Goal: Task Accomplishment & Management: Manage account settings

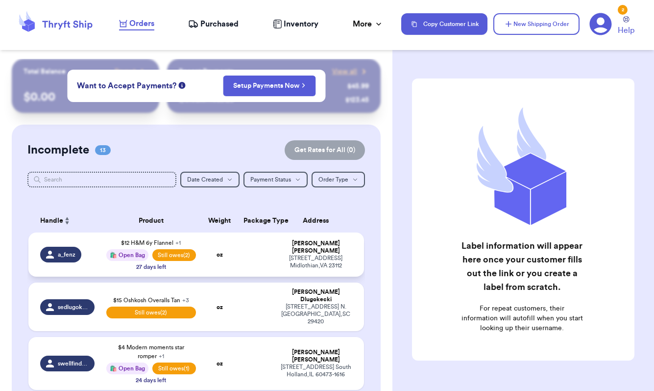
click at [68, 262] on div "a_fenz" at bounding box center [60, 255] width 41 height 16
select select "unpaid"
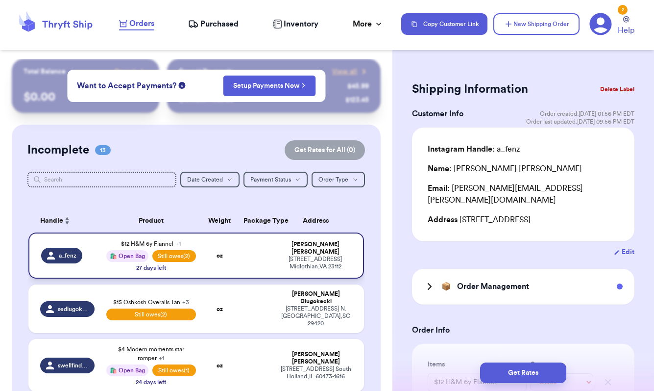
click at [174, 260] on span "Still owes (2)" at bounding box center [173, 256] width 43 height 12
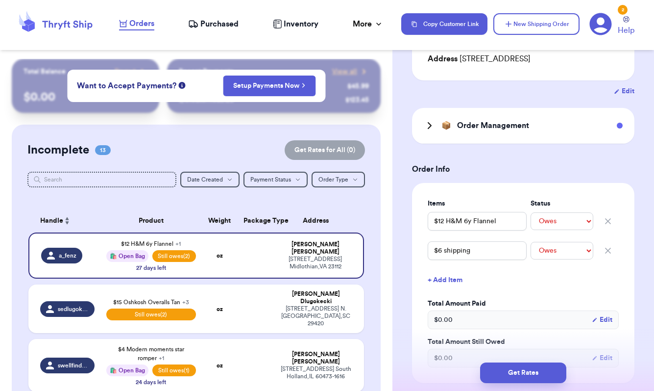
scroll to position [163, 0]
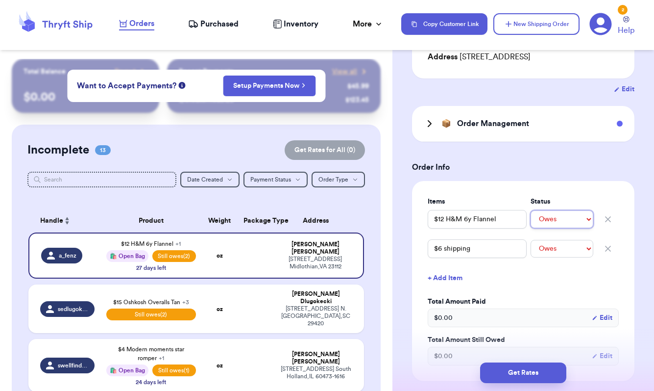
click at [568, 210] on select "-- Paid Owes" at bounding box center [562, 219] width 63 height 18
select select "paid"
click at [565, 240] on select "-- Paid Owes" at bounding box center [562, 249] width 63 height 18
select select "paid"
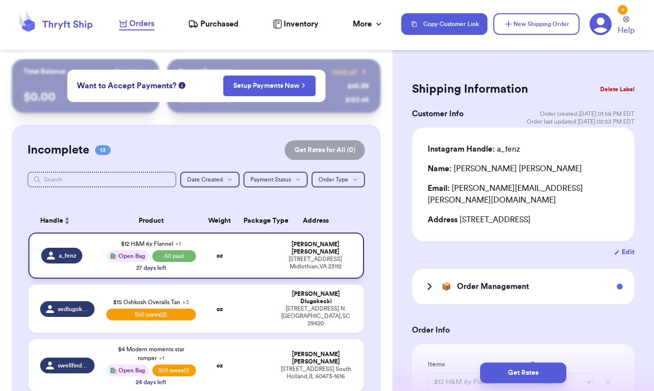
scroll to position [0, 0]
click at [74, 307] on span "sedlugokecki" at bounding box center [73, 309] width 31 height 8
type input "$15 Oshkosh Overalls Tan"
type input "$0 Local pickup"
select select "unpaid"
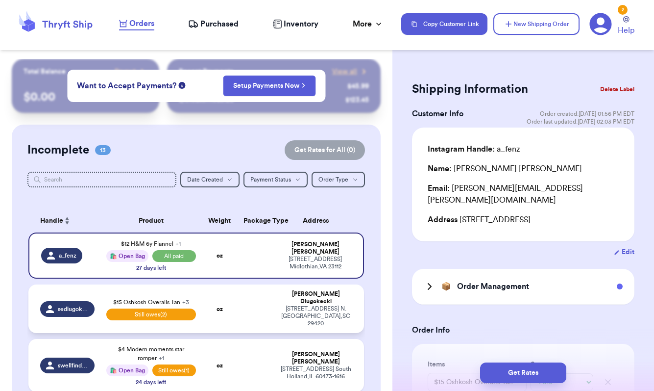
select select "unpaid"
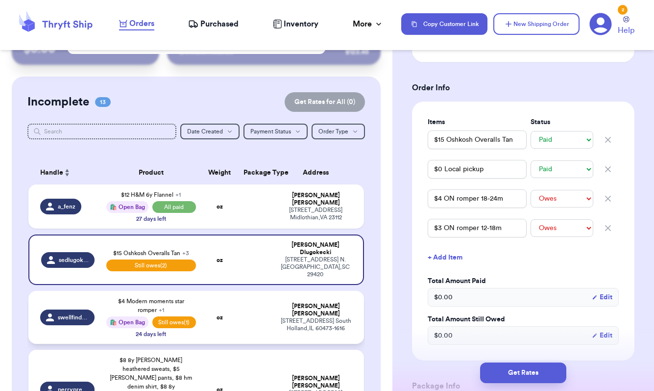
scroll to position [49, 0]
click at [64, 314] on div "swellfindsco" at bounding box center [67, 317] width 54 height 16
type input "$4 Modern moments star romper"
type input "$6 shipping"
select select "unpaid"
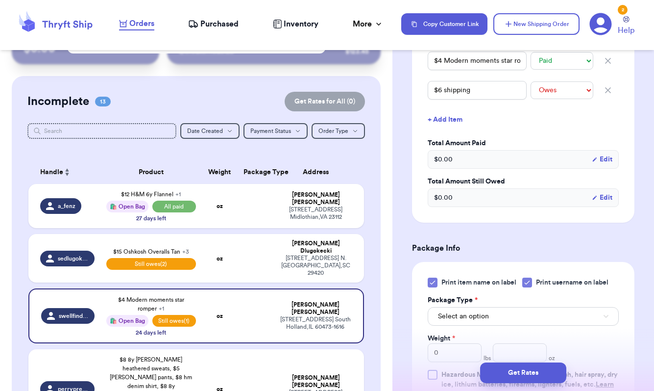
scroll to position [325, 0]
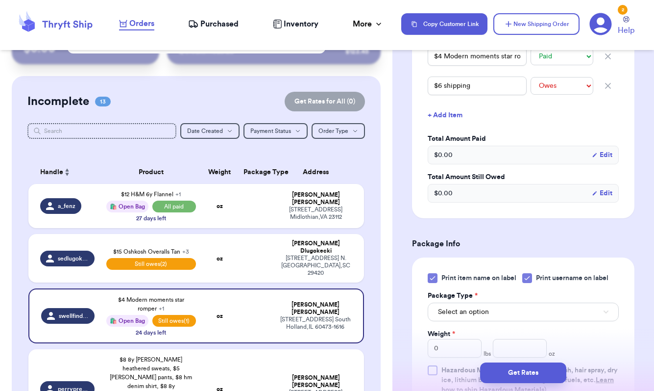
click at [496, 273] on span "Print item name on label" at bounding box center [479, 278] width 75 height 10
click at [0, 0] on input "Print item name on label" at bounding box center [0, 0] width 0 height 0
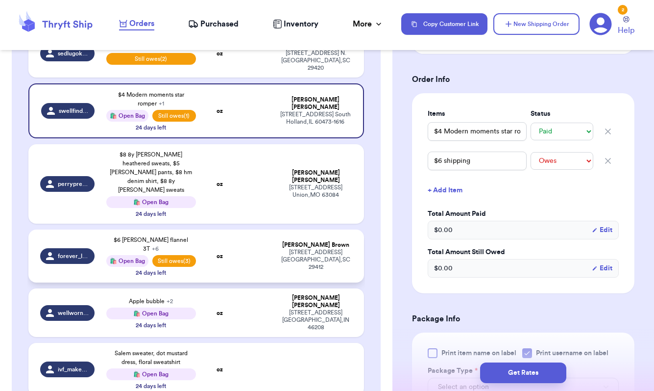
scroll to position [256, 0]
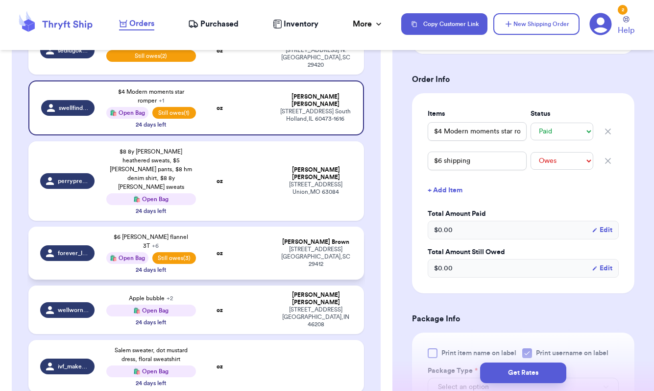
click at [79, 249] on span "forever_laxin11" at bounding box center [73, 253] width 31 height 8
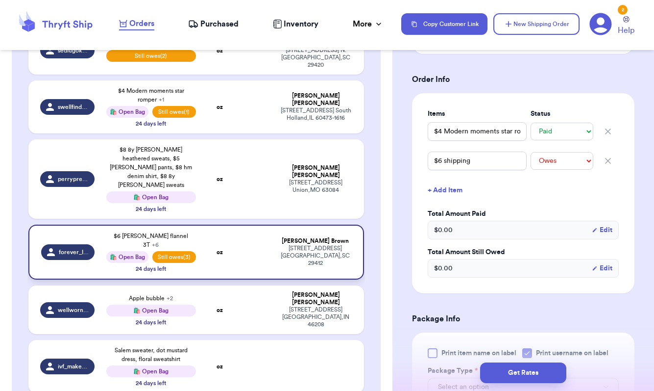
type input "$4 H&M Flannel Dress 2T (story sale add-on)"
select select "unpaid"
type input "$6 [PERSON_NAME] flannel 3T"
select select "unknown"
select select "unpaid"
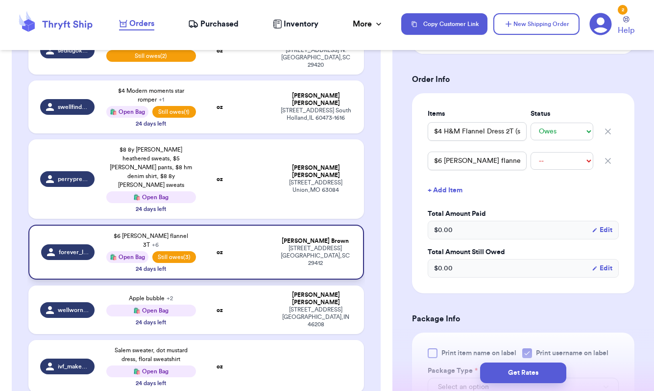
select select "unpaid"
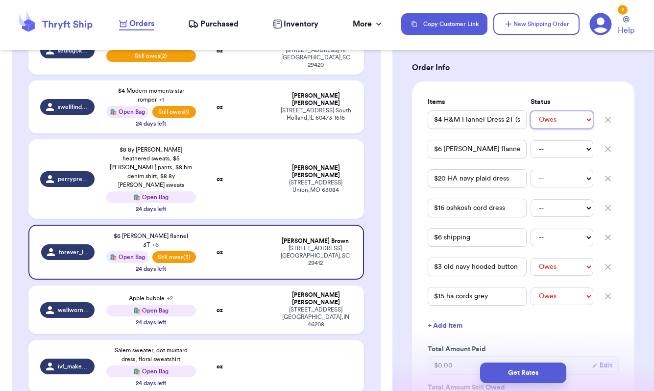
select select "paid"
click at [567, 267] on select "-- Paid Owes" at bounding box center [562, 267] width 63 height 18
select select "paid"
click at [565, 298] on select "-- Paid Owes" at bounding box center [562, 296] width 63 height 18
select select "paid"
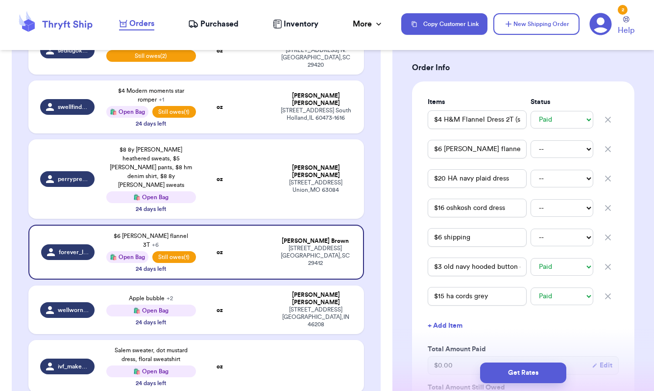
click at [546, 327] on button "+ Add Item" at bounding box center [523, 326] width 199 height 22
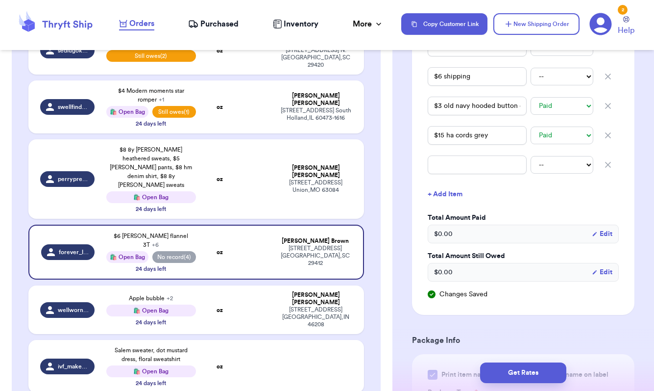
scroll to position [325, 0]
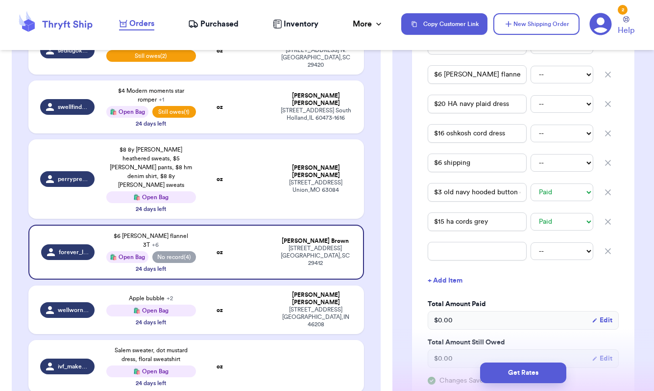
click at [609, 253] on icon "button" at bounding box center [608, 250] width 5 height 5
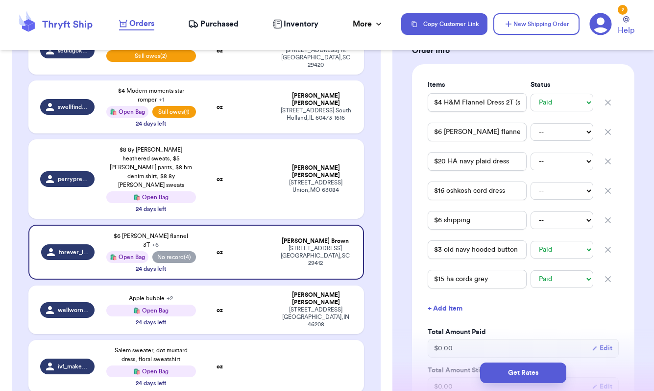
scroll to position [267, 0]
select select "paid"
click at [569, 164] on select "-- Paid Owes" at bounding box center [562, 162] width 63 height 18
select select "paid"
click at [565, 196] on select "-- Paid Owes" at bounding box center [562, 192] width 63 height 18
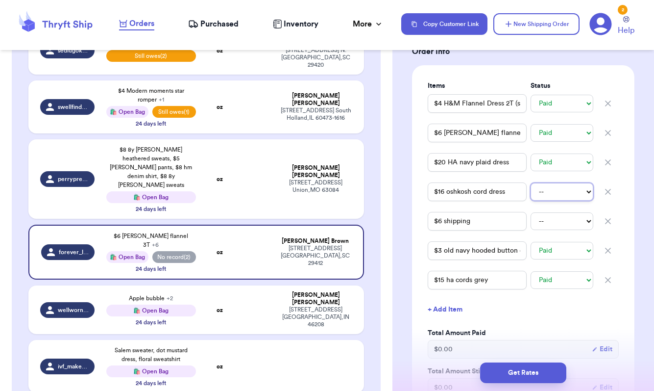
select select "paid"
click at [561, 222] on select "-- Paid Owes" at bounding box center [562, 221] width 63 height 18
select select "paid"
click at [75, 306] on span "wellwornwallace" at bounding box center [73, 310] width 31 height 8
type input "Apple bubble"
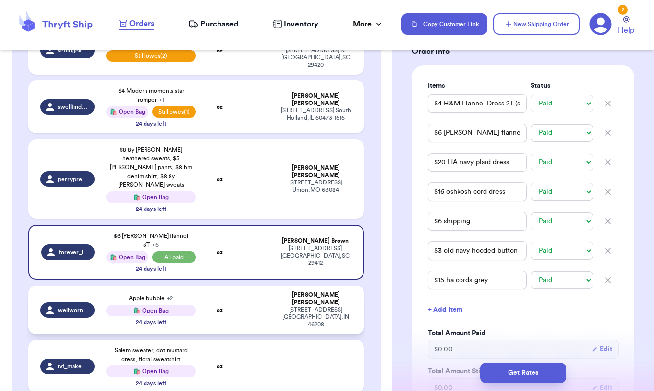
select select "unknown"
type input "Zara dress"
select select "unknown"
type input "shipping"
select select "unknown"
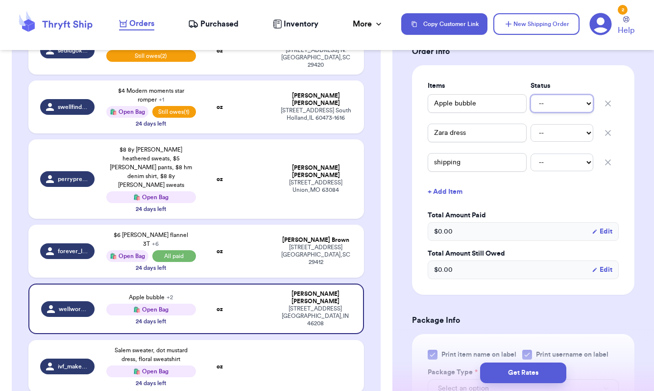
select select "paid"
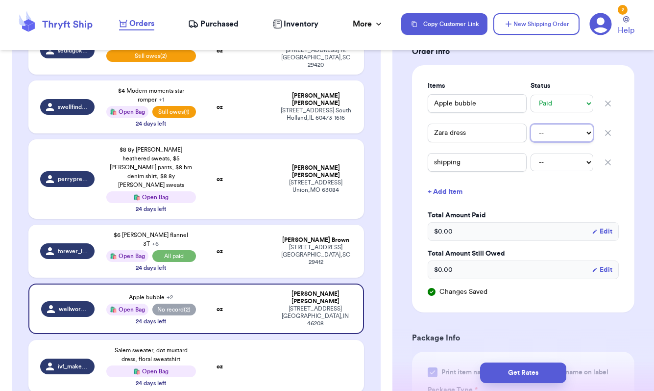
click at [571, 142] on select "-- Paid Owes" at bounding box center [562, 133] width 63 height 18
select select "paid"
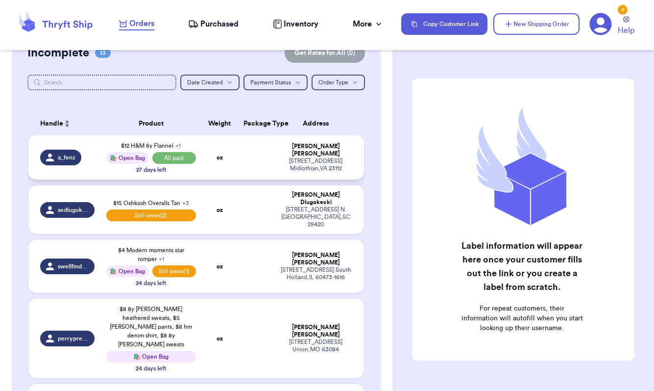
scroll to position [98, 0]
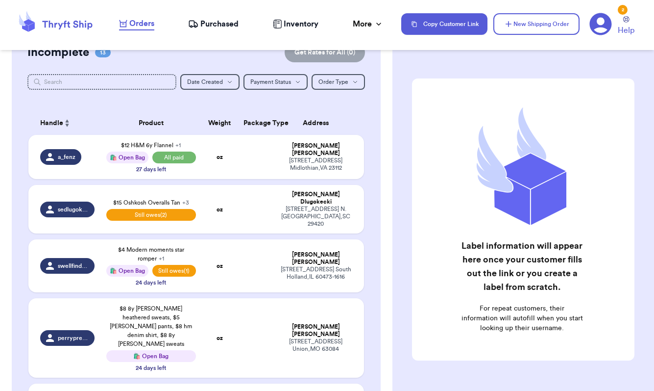
select select "paid"
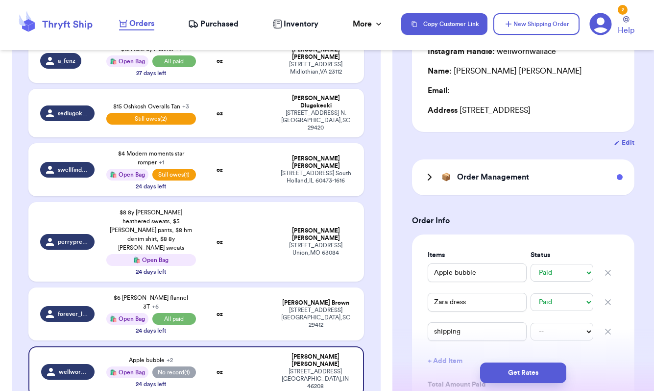
scroll to position [202, 0]
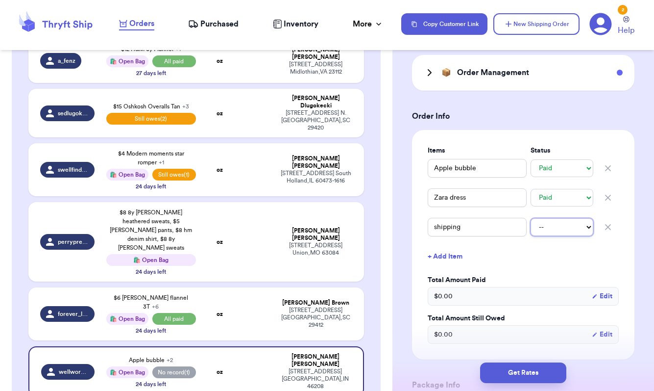
click at [553, 236] on select "-- Paid Owes" at bounding box center [562, 227] width 63 height 18
select select "paid"
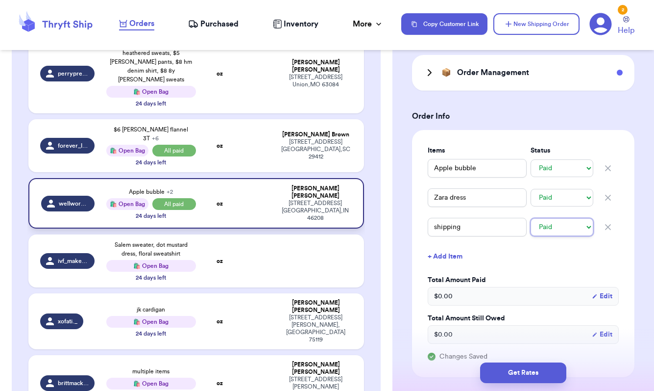
scroll to position [362, 0]
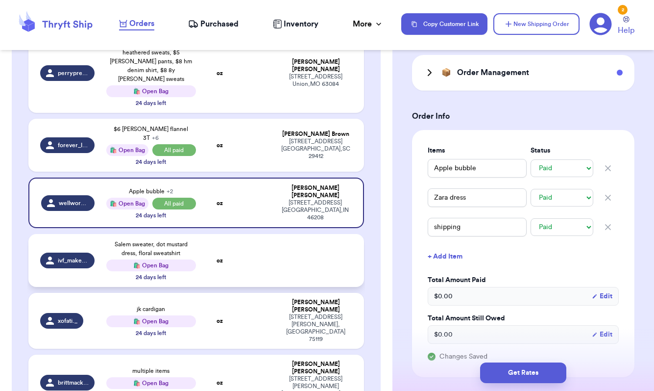
click at [59, 256] on span "ivf_make_way_for_ducklings" at bounding box center [73, 260] width 31 height 8
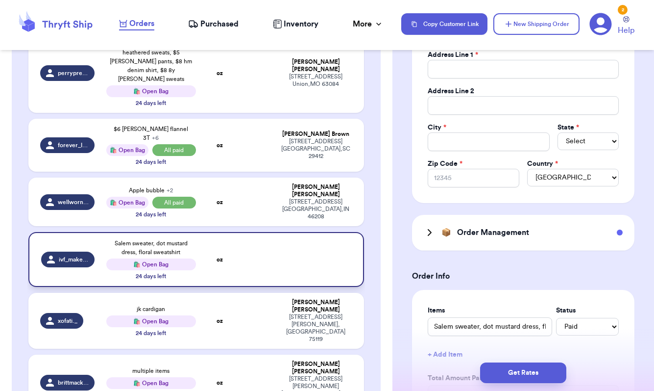
type input "Salem sweater, dot mustard dress, floral sweatshirt"
select select "unknown"
type input "ivf_make_way_for_ducklings"
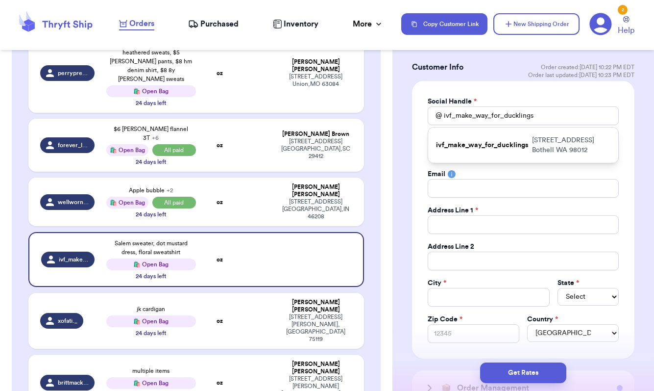
scroll to position [46, 0]
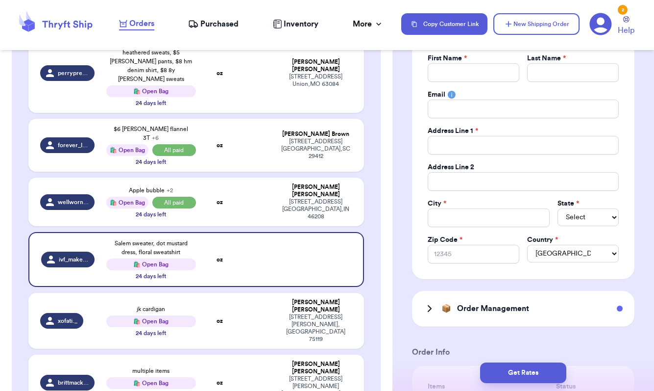
scroll to position [108, 0]
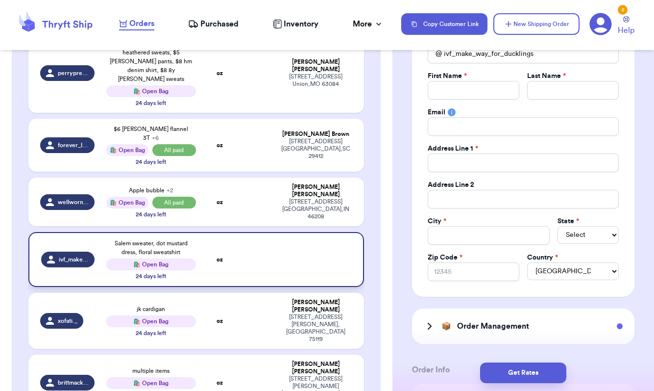
click at [52, 238] on td "ivf_make_way_for_ducklings" at bounding box center [64, 259] width 72 height 55
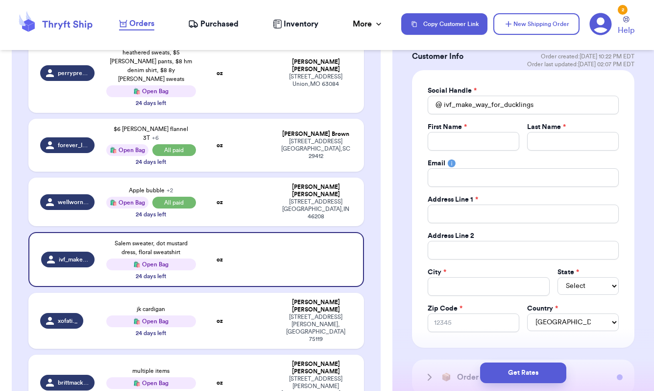
scroll to position [60, 0]
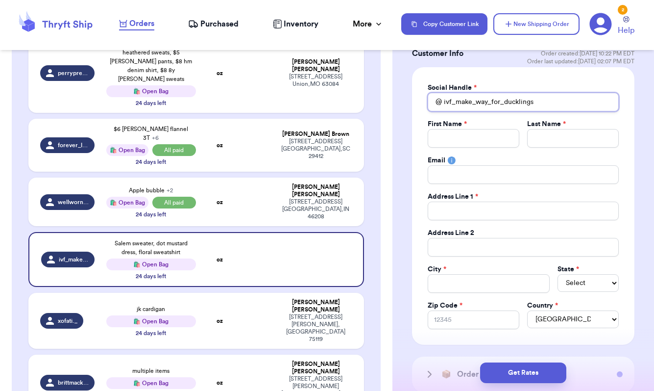
click at [552, 101] on input "ivf_make_way_for_ducklings" at bounding box center [523, 102] width 191 height 19
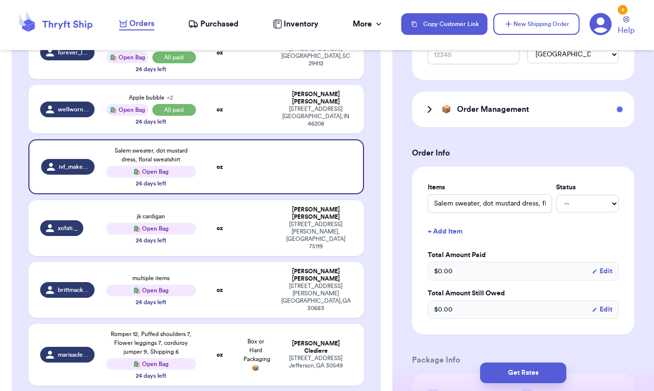
scroll to position [334, 0]
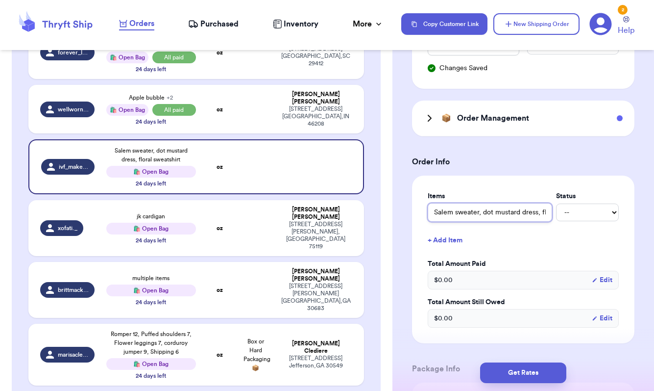
click at [445, 212] on input "Salem sweater, dot mustard dress, floral sweatshirt" at bounding box center [490, 212] width 124 height 19
type input "P sweater, dot mustard dress, floral sweatshirt"
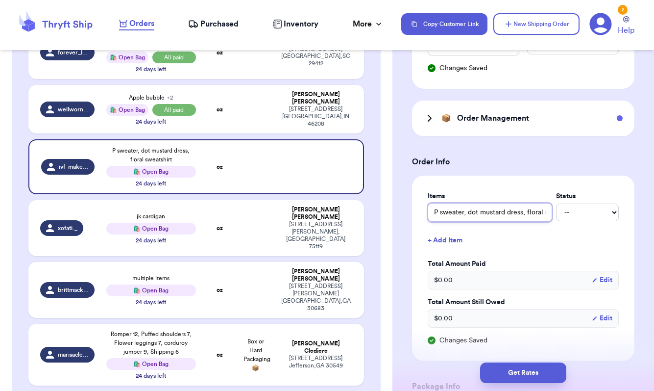
type input "Pi sweater, dot mustard dress, floral sweatshirt"
type input "Pin sweater, dot mustard dress, floral sweatshirt"
type input "Pink sweater, dot mustard dress, floral sweatshirt"
click at [475, 213] on input "Pink sweater, dot mustard dress, floral sweatshirt" at bounding box center [490, 212] width 124 height 19
type input "Pink sweater dot mustard dress, floral sweatshirt"
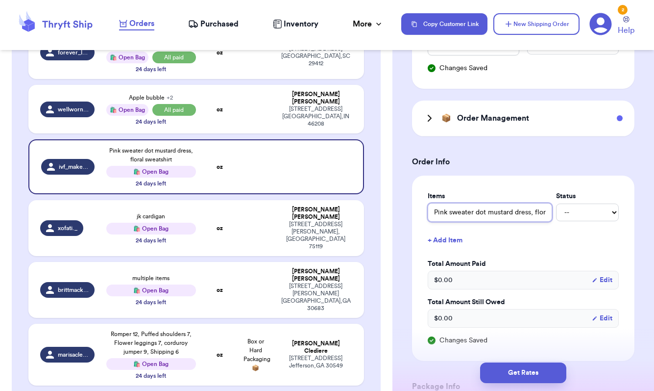
drag, startPoint x: 476, startPoint y: 213, endPoint x: 577, endPoint y: 226, distance: 101.8
click at [577, 226] on div "Items Status Pink sweater dot mustard dress, floral sweatshirt -- Paid Owes + A…" at bounding box center [523, 268] width 191 height 154
type input "Pink sweater"
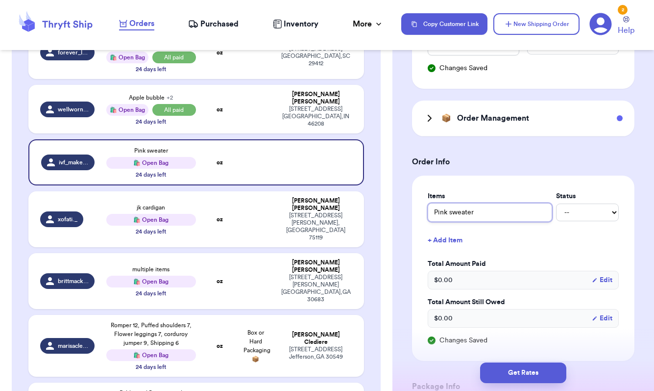
type input "Pink sweater"
click at [458, 240] on button "+ Add Item" at bounding box center [523, 240] width 199 height 22
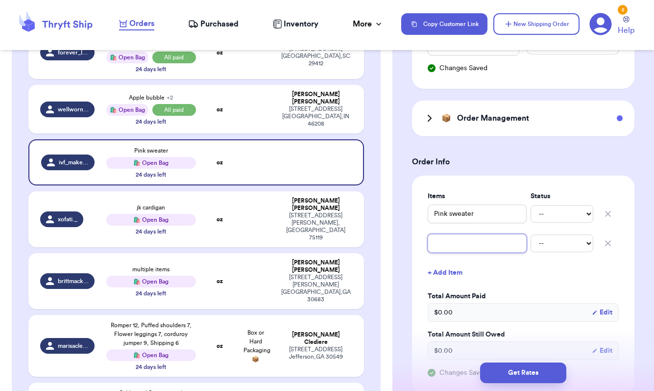
paste input "dot mustard dress, floral sweatshirt"
type input "dot mustard dress, floral sweatshirt"
drag, startPoint x: 456, startPoint y: 244, endPoint x: 576, endPoint y: 245, distance: 119.6
click at [576, 245] on div "dot mustard dress, floral sweatshirt -- Paid Owes" at bounding box center [523, 243] width 191 height 22
type input "dot mustard dress,"
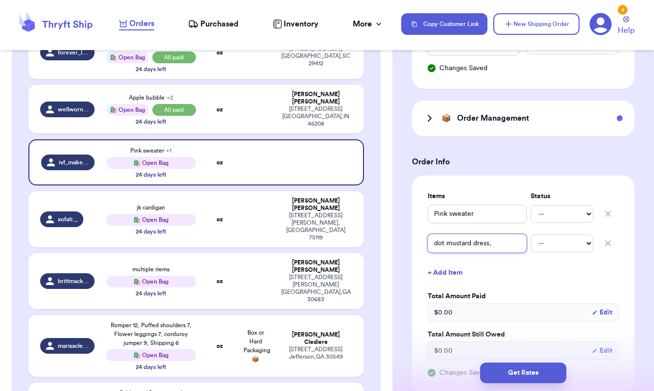
type input "dot mustard dress"
click at [437, 244] on input "dot mustard dress" at bounding box center [477, 243] width 99 height 19
type input "D mustard dress"
type input "Do mustard dress"
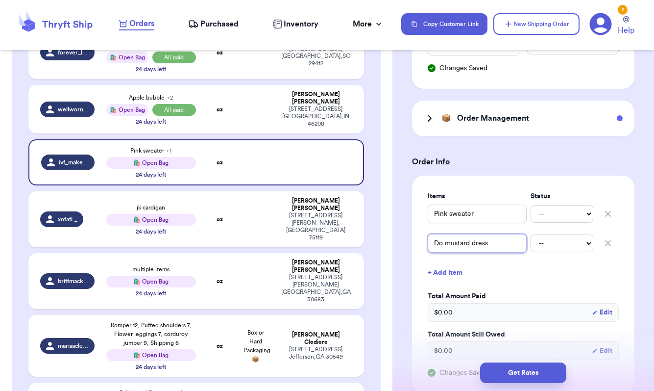
type input "Dot mustard dress"
click at [455, 273] on button "+ Add Item" at bounding box center [523, 273] width 199 height 22
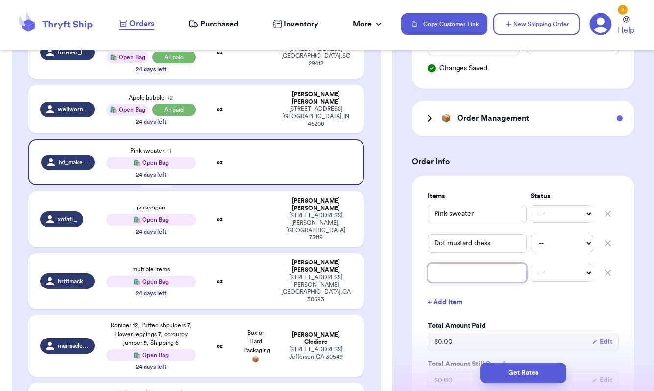
paste input "floral sweatshirt"
type input "floral sweatshirt"
click at [438, 273] on input "floral sweatshirt" at bounding box center [477, 272] width 99 height 19
type input "loral sweatshirt"
type input "Floral sweatshirt"
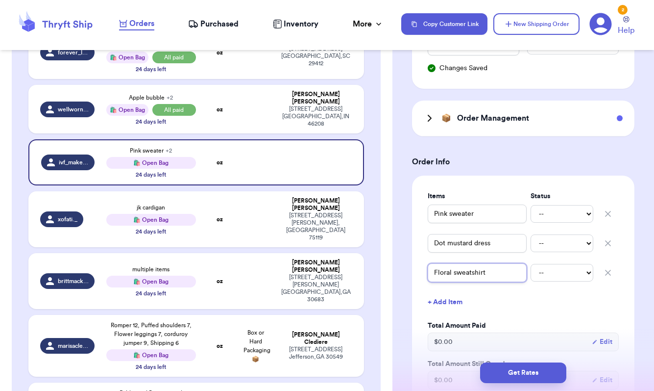
scroll to position [356, 0]
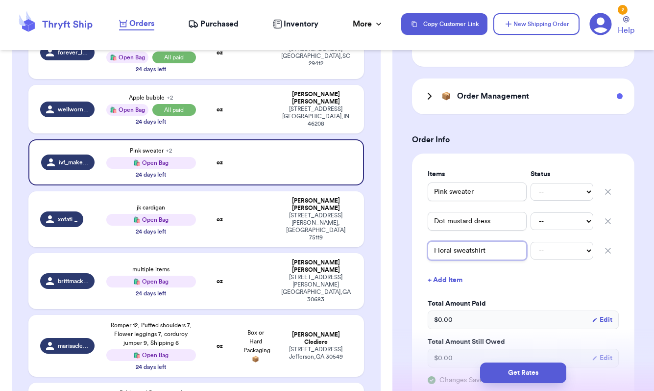
type input "Floral sweatshirt"
click at [571, 195] on select "-- Paid Owes" at bounding box center [562, 192] width 63 height 18
select select "paid"
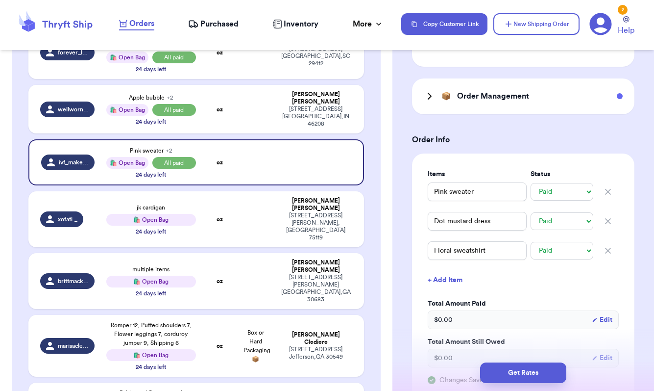
click at [455, 278] on button "+ Add Item" at bounding box center [523, 280] width 199 height 22
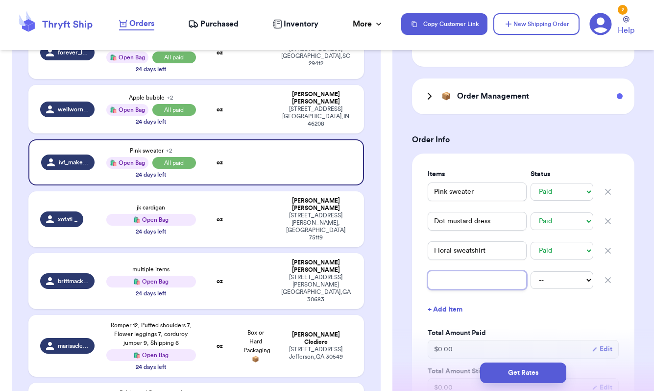
type input "S"
type input "Sh"
type input "Ship"
type input "[PERSON_NAME]"
type input "Shippi"
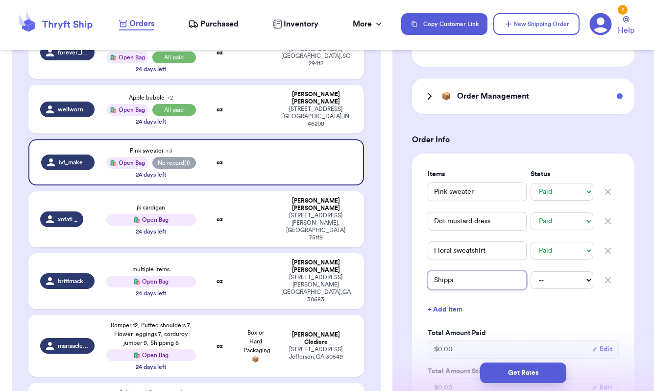
type input "Shippin"
type input "Shipping"
click at [558, 279] on select "-- Paid Owes" at bounding box center [562, 280] width 63 height 18
select select "paid"
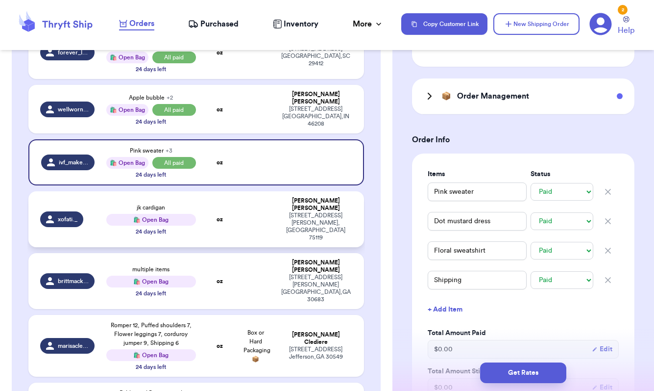
click at [99, 191] on td "xofati._" at bounding box center [64, 219] width 72 height 56
type input "jk cardigan"
select select "unknown"
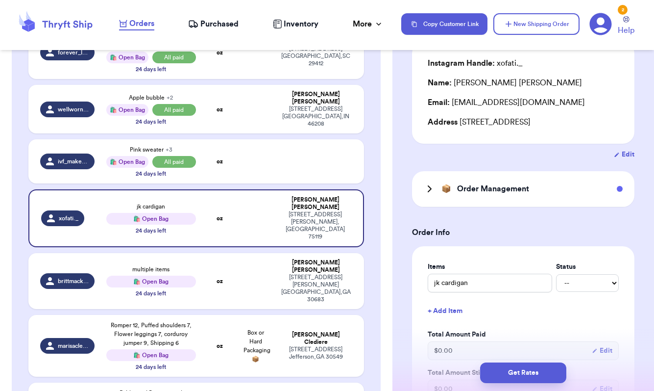
scroll to position [85, 0]
click at [464, 287] on input "jk cardigan" at bounding box center [490, 283] width 124 height 19
click at [487, 284] on input "jk cardigan" at bounding box center [490, 283] width 124 height 19
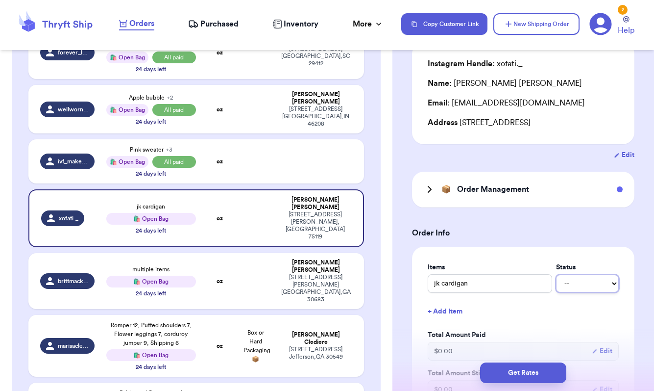
select select "paid"
click at [438, 288] on input "jk cardigan" at bounding box center [490, 283] width 124 height 19
type input "jkcardigan"
type input "jcardigan"
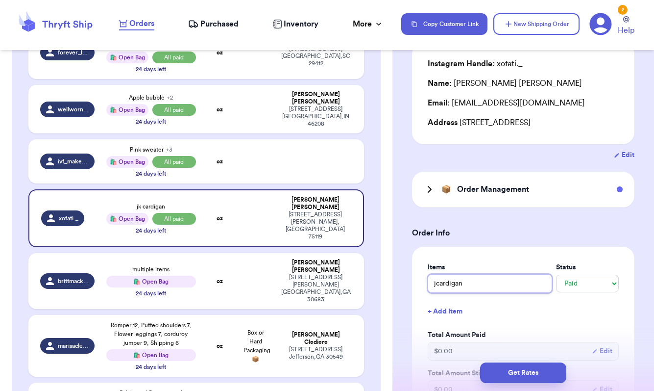
type input "cardigan"
type input "Jcardigan"
type input "JKcardigan"
type input "JK cardigan"
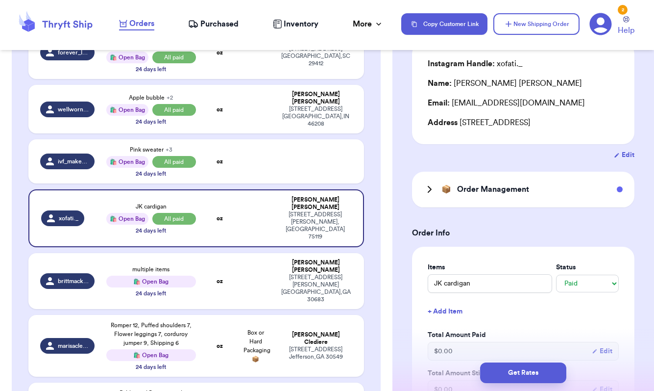
click at [441, 313] on button "+ Add Item" at bounding box center [523, 311] width 199 height 22
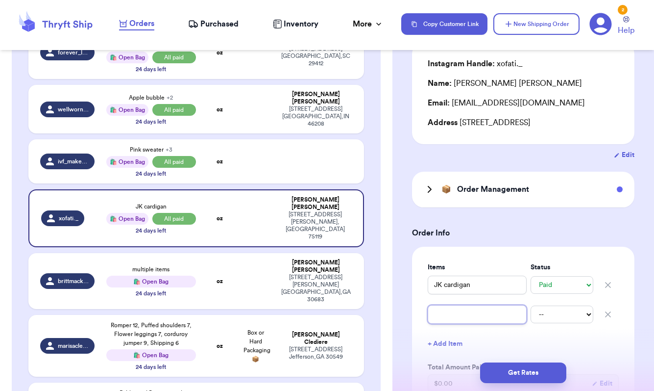
click at [451, 314] on input "text" at bounding box center [477, 314] width 99 height 19
type input "$"
type input "$6"
type input "$6 s"
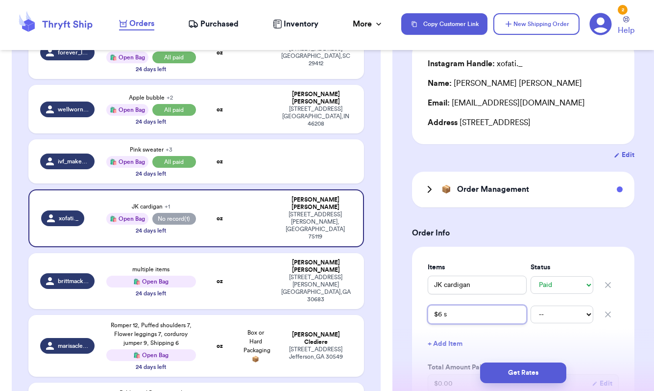
type input "$6 sh"
type input "$6 shi"
type input "$6 ship"
type input "$6 [PERSON_NAME]"
type input "$6 shippi"
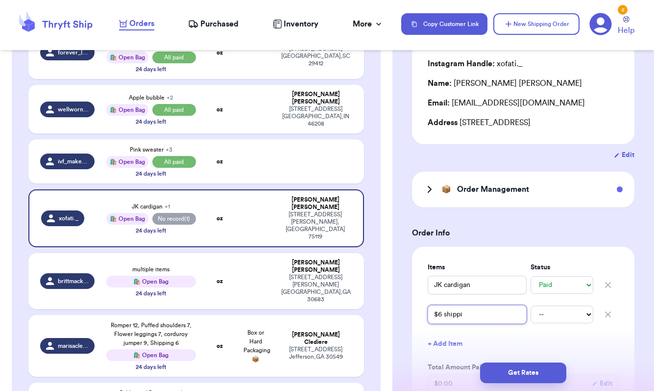
type input "$6 shippin"
type input "$6 shipping"
click at [434, 288] on input "JK cardigan" at bounding box center [477, 284] width 99 height 19
type input "$JK cardigan"
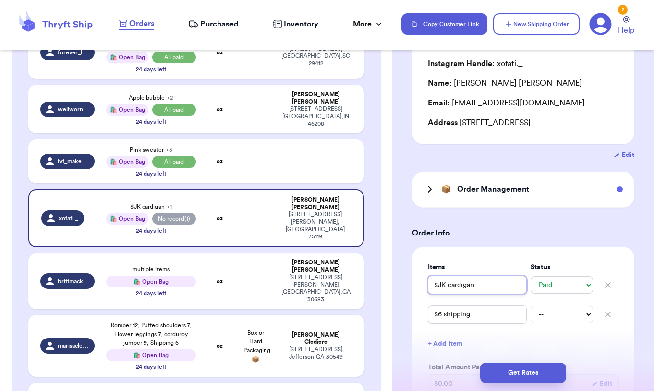
type input "$1JK cardigan"
type input "$12JK cardigan"
type input "$12 JK cardigan"
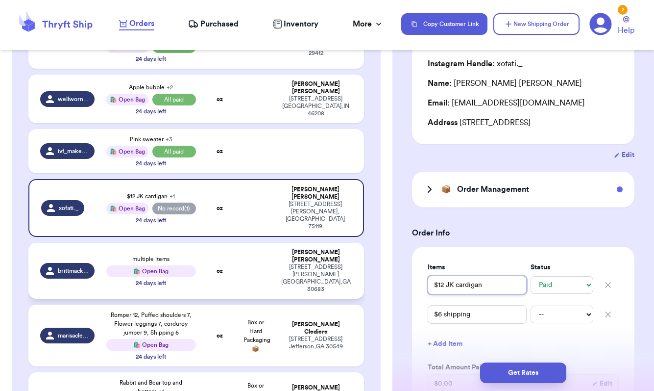
scroll to position [457, 0]
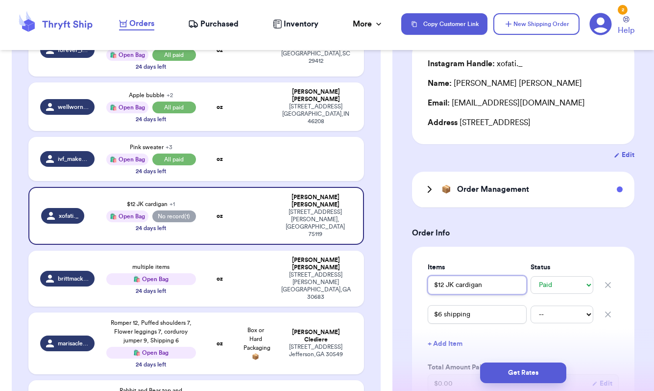
type input "$12 JK cardigan"
click at [556, 320] on select "-- Paid Owes" at bounding box center [562, 314] width 63 height 18
select select "paid"
click at [85, 250] on td "brittmack_rog" at bounding box center [64, 278] width 72 height 56
type input "multiple items"
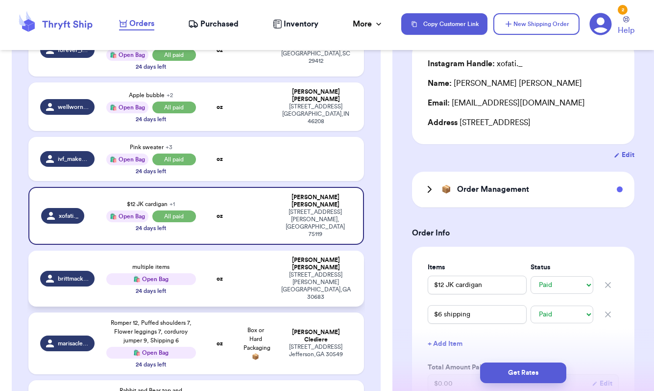
select select "unknown"
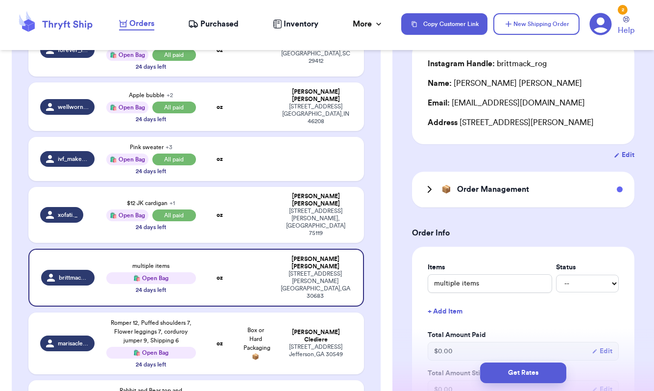
scroll to position [156, 0]
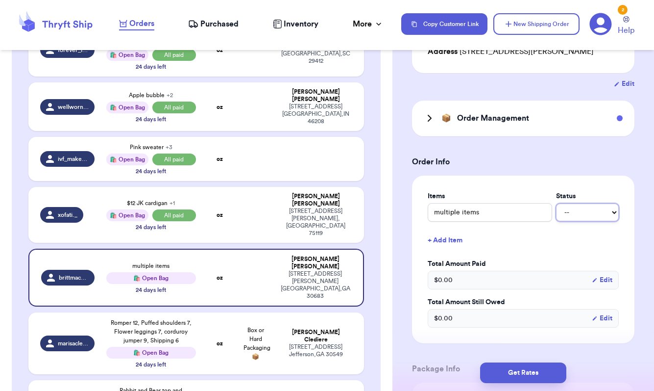
click at [584, 221] on select "-- Paid Owes" at bounding box center [587, 212] width 63 height 18
select select "paid"
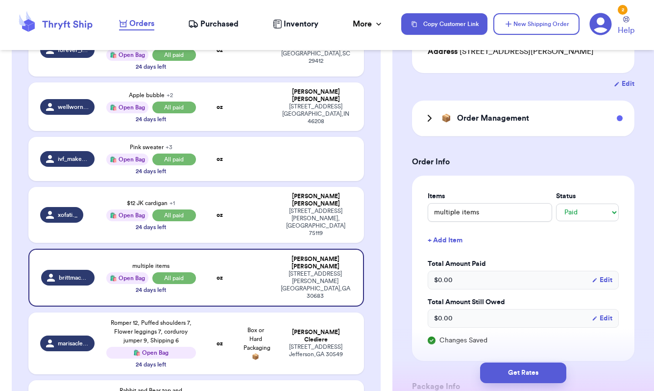
click at [453, 251] on button "+ Add Item" at bounding box center [523, 240] width 199 height 22
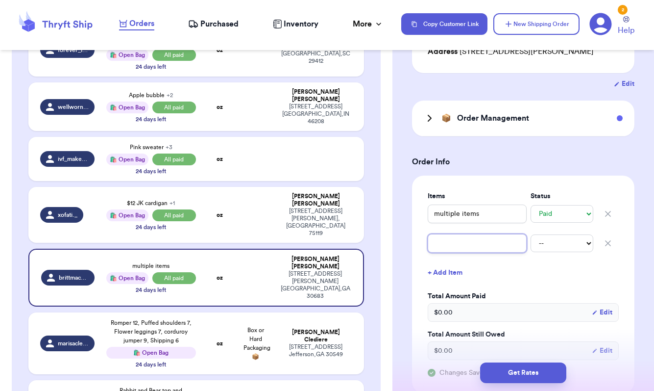
click at [453, 252] on input "text" at bounding box center [477, 243] width 99 height 19
type input "$"
type input "$6"
type input "$6 s"
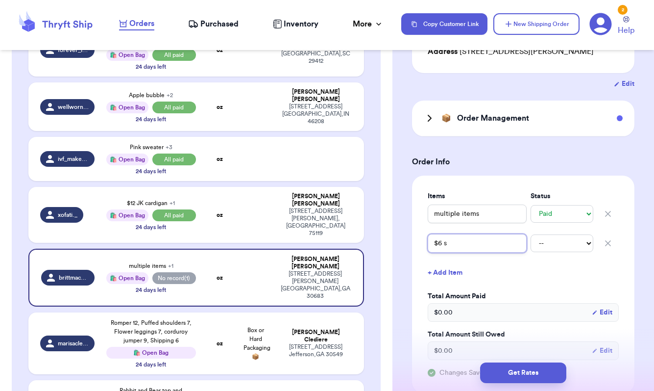
type input "$6 sh"
type input "$6 shi"
type input "$6 ship"
type input "$6 [PERSON_NAME]"
type input "$6 shippi"
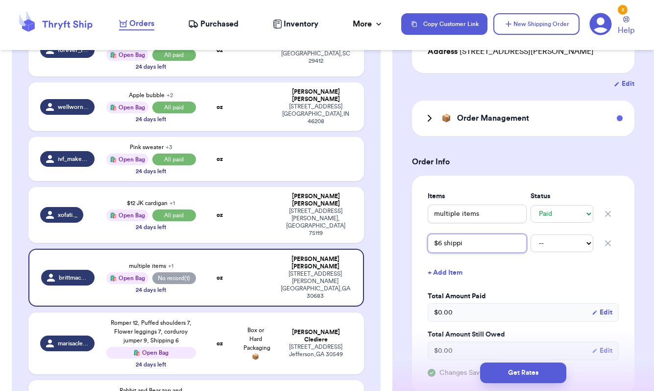
type input "$6 shippin"
type input "$6 shipping"
click at [548, 252] on select "-- Paid Owes" at bounding box center [562, 243] width 63 height 18
select select "paid"
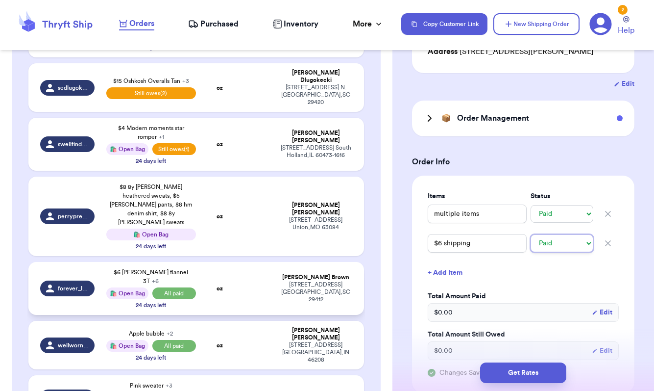
scroll to position [147, 0]
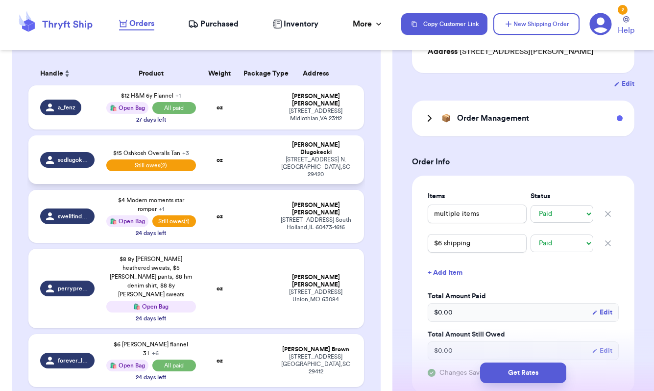
click at [58, 164] on div "sedlugokecki" at bounding box center [67, 160] width 54 height 16
type input "$15 Oshkosh Overalls Tan"
type input "$0 Local pickup"
select select "unpaid"
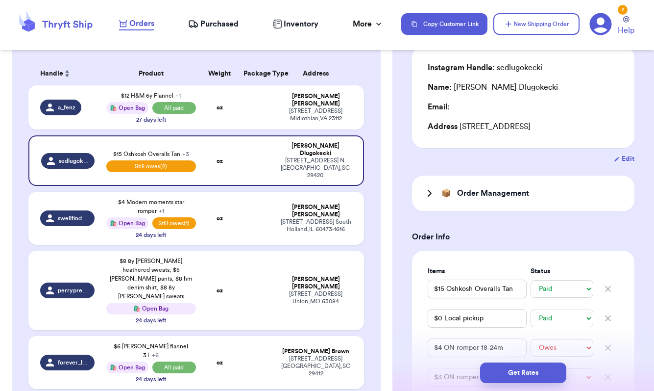
scroll to position [81, 0]
drag, startPoint x: 516, startPoint y: 88, endPoint x: 477, endPoint y: 91, distance: 38.8
click at [477, 91] on div "Name: [PERSON_NAME]" at bounding box center [523, 88] width 191 height 12
copy div "Dlugokecki"
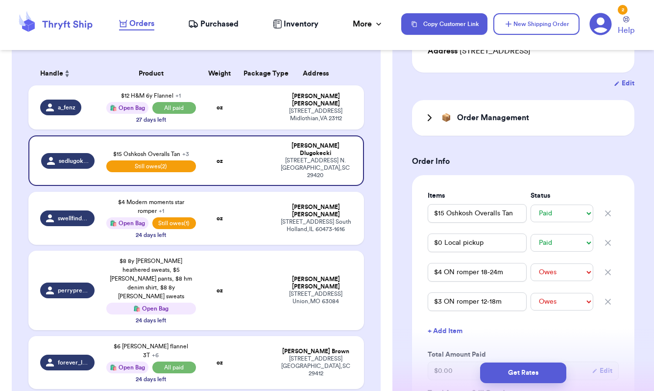
scroll to position [162, 0]
